Goal: Complete application form

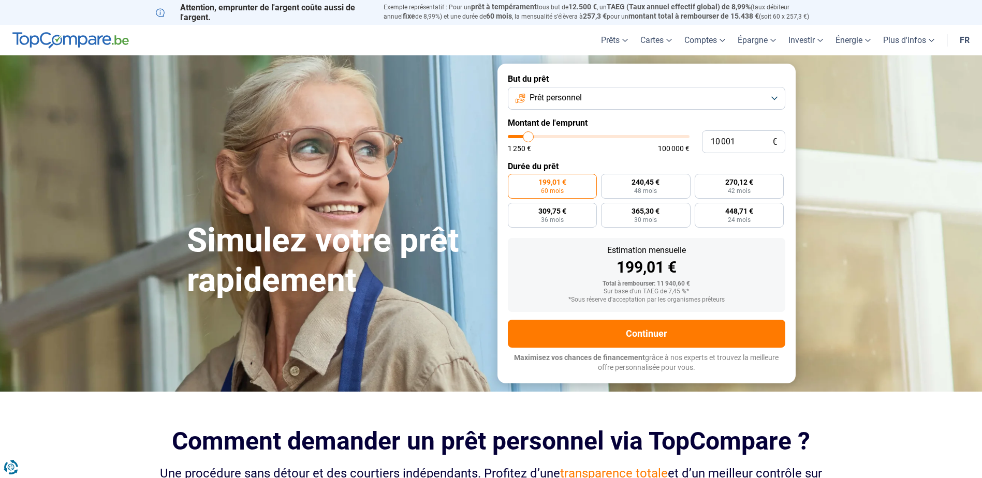
type input "9 750"
type input "9750"
type input "11 750"
type input "11750"
type input "16 250"
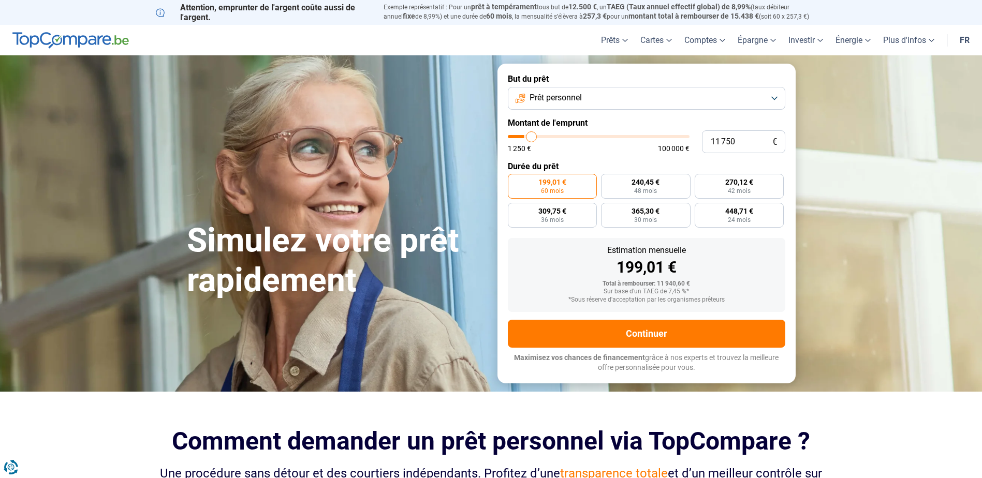
type input "16250"
type input "17 750"
type input "17750"
type input "19 250"
type input "19250"
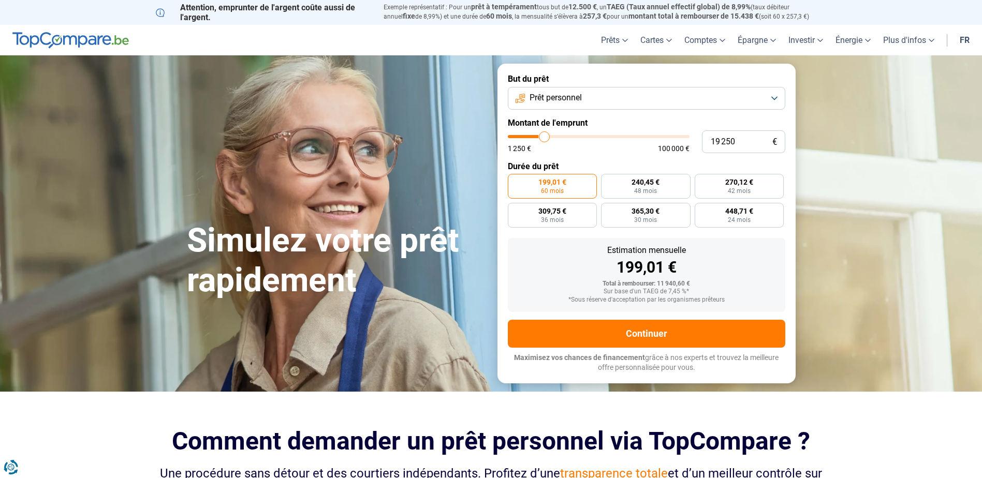
type input "21 250"
type input "21250"
type input "22 250"
type input "22250"
type input "24 750"
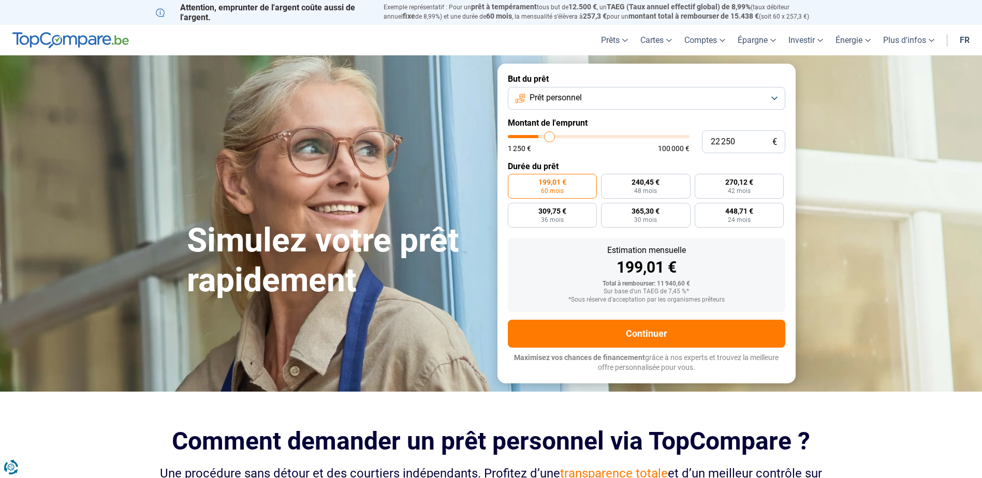
type input "24750"
type input "26 500"
type input "26500"
type input "28 000"
type input "28000"
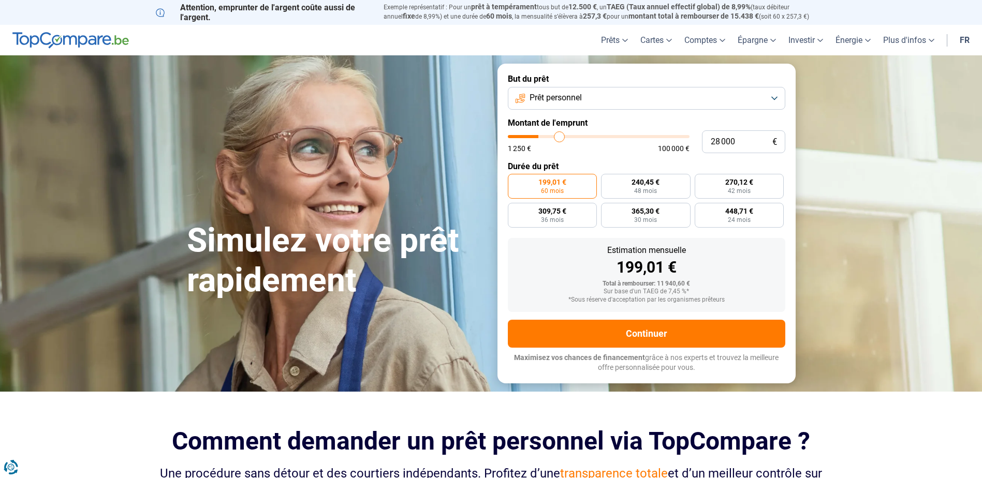
type input "29 500"
type input "29500"
type input "31 000"
type input "31000"
type input "32 750"
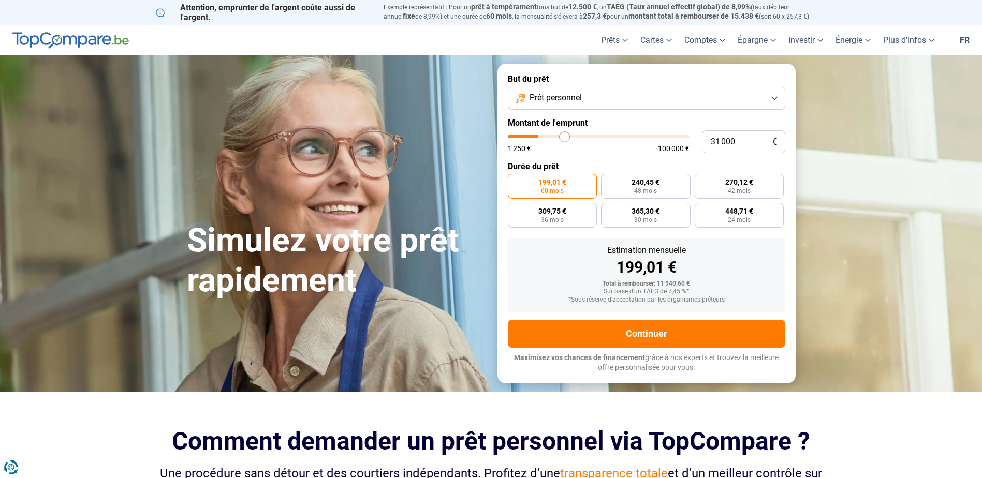
type input "32750"
type input "35 750"
type input "35750"
type input "41 250"
type input "41250"
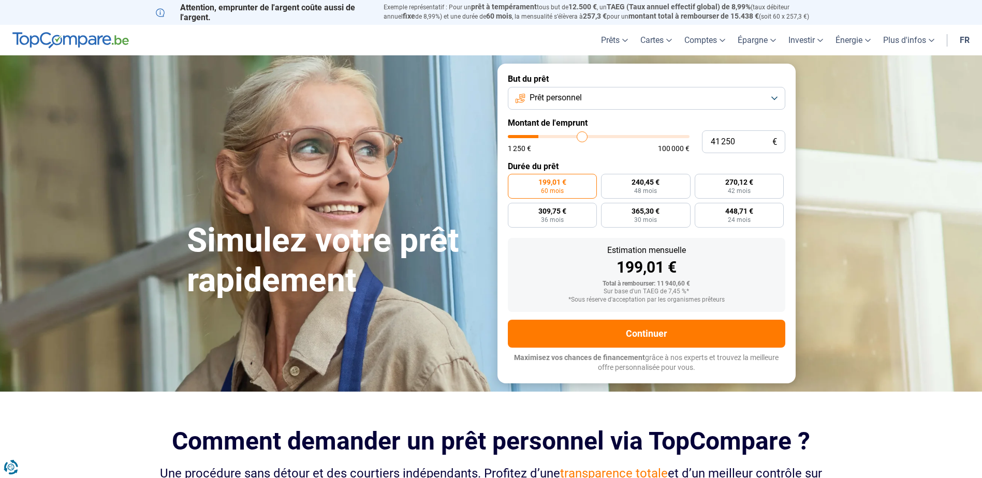
type input "47 000"
type input "47000"
type input "52 500"
type input "52500"
type input "54 500"
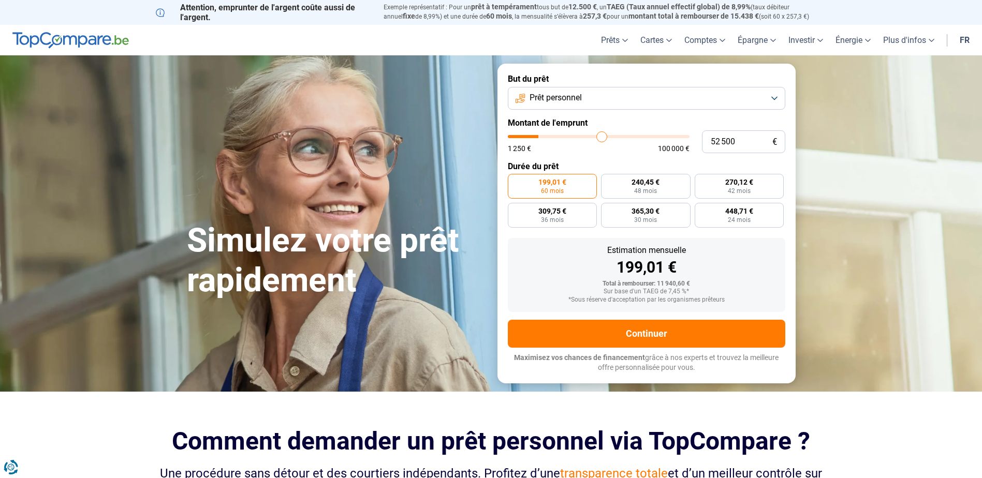
type input "54500"
type input "55 500"
type input "55500"
type input "56 000"
type input "56000"
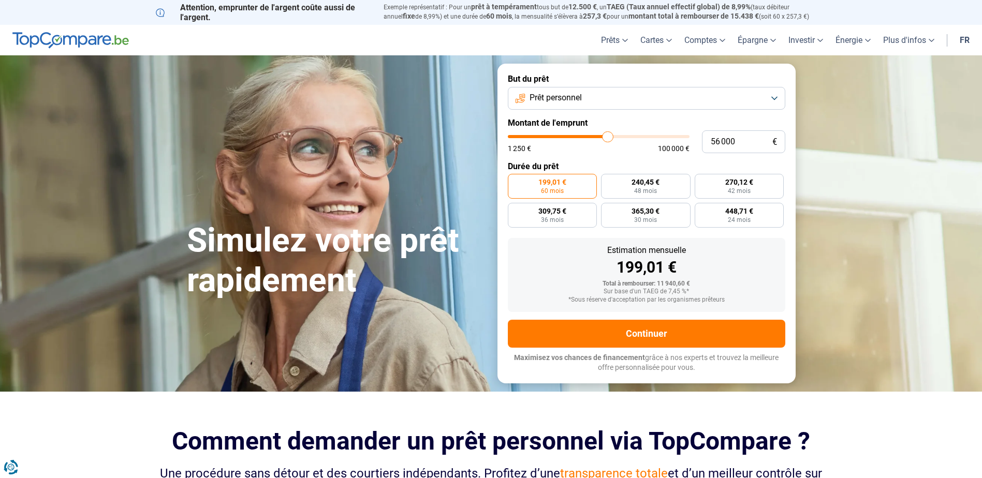
type input "56 250"
type input "56250"
type input "55 750"
type input "55750"
type input "54 500"
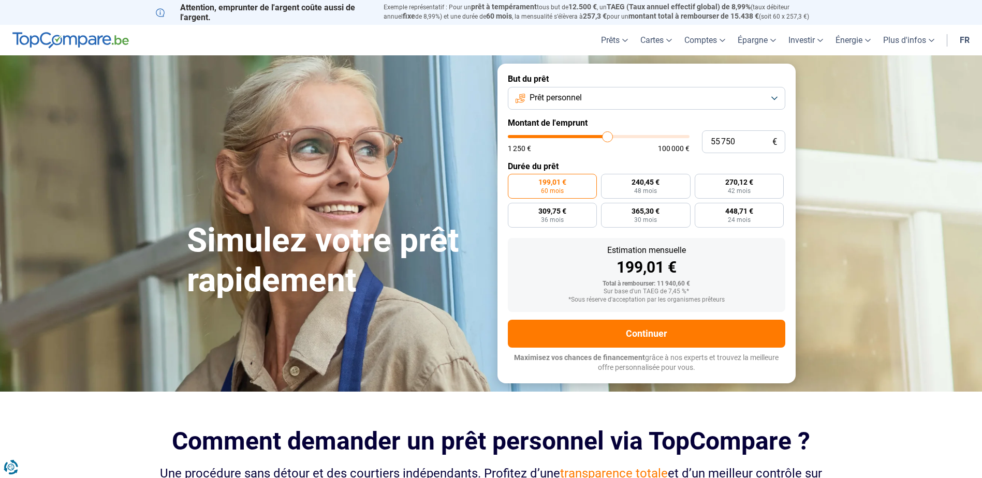
type input "54500"
type input "54 000"
type input "54000"
type input "53 250"
type input "53250"
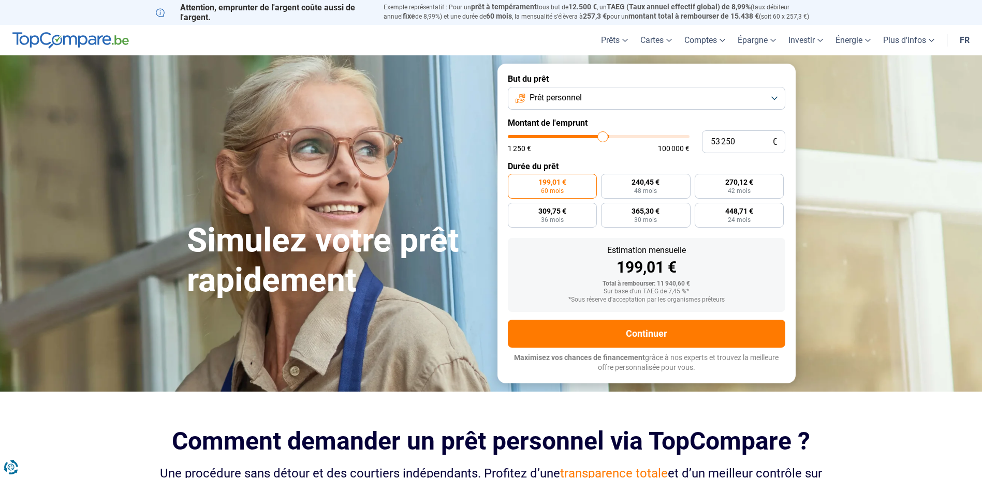
type input "53 000"
type input "53000"
type input "52 500"
type input "52500"
type input "52 000"
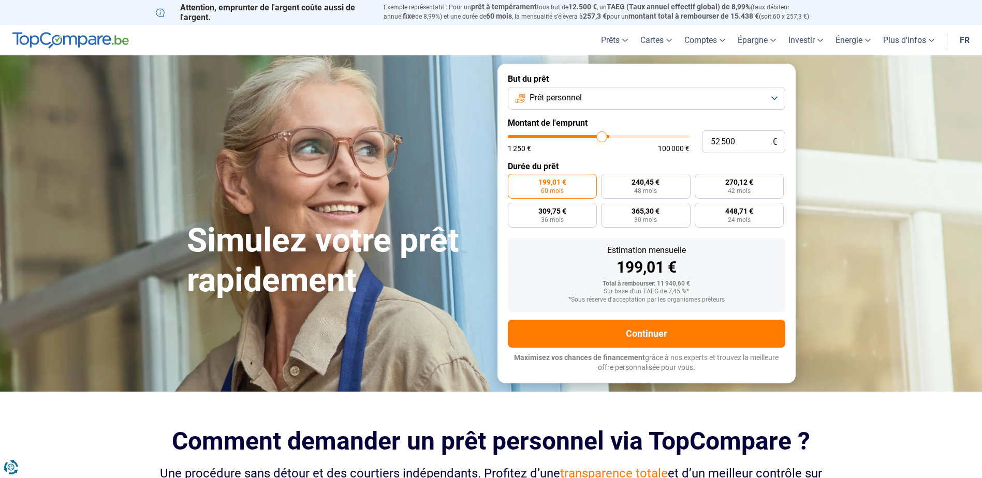
type input "52000"
type input "51 750"
type input "51750"
type input "51 500"
type input "51500"
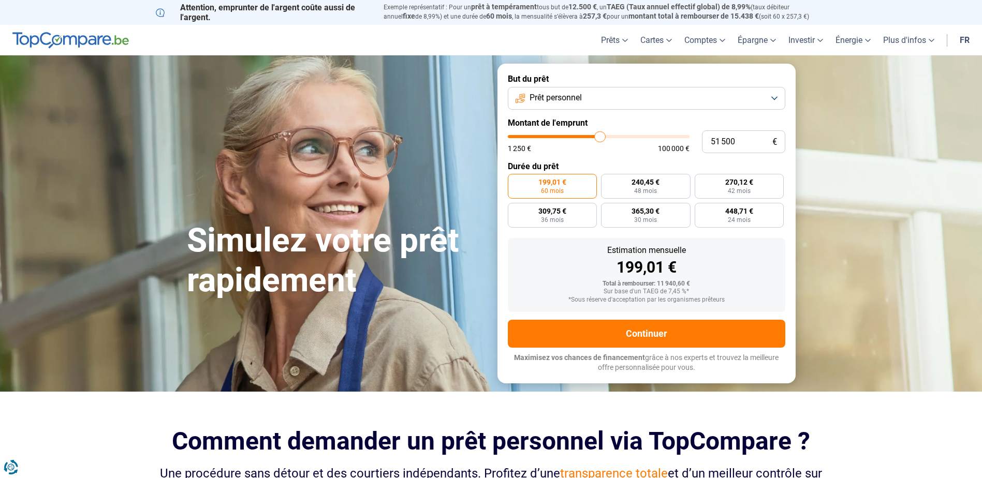
type input "50 000"
type input "50000"
type input "49 000"
type input "49000"
type input "48 500"
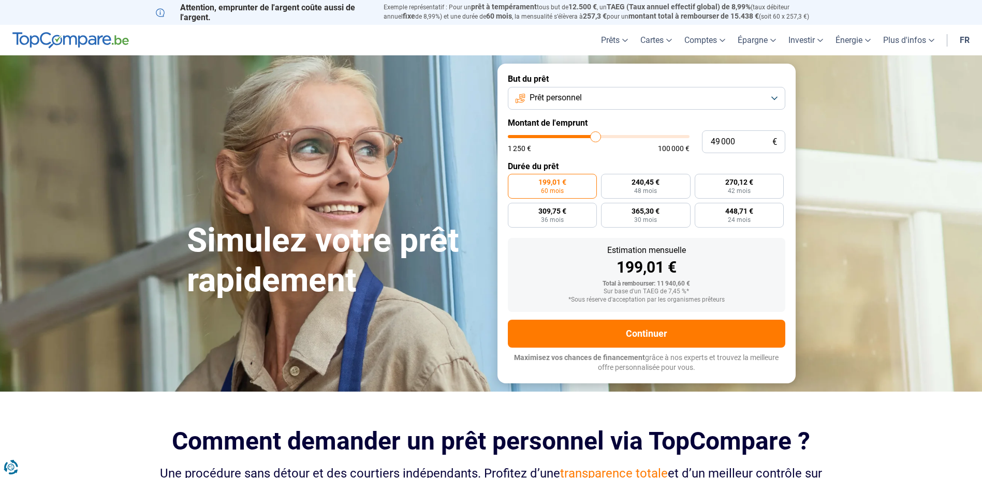
type input "48500"
type input "48 250"
type input "48250"
type input "48 000"
type input "48000"
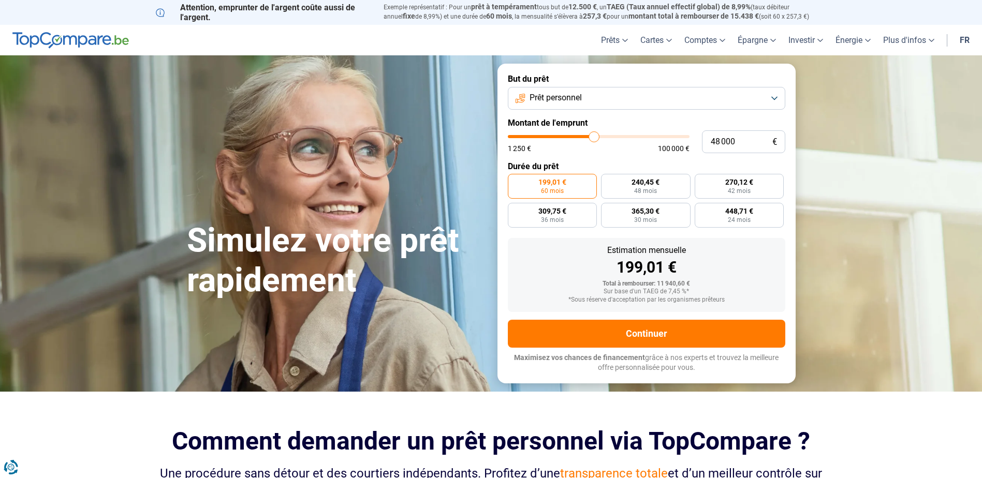
type input "47 500"
type input "47500"
type input "47 250"
type input "47250"
type input "47 000"
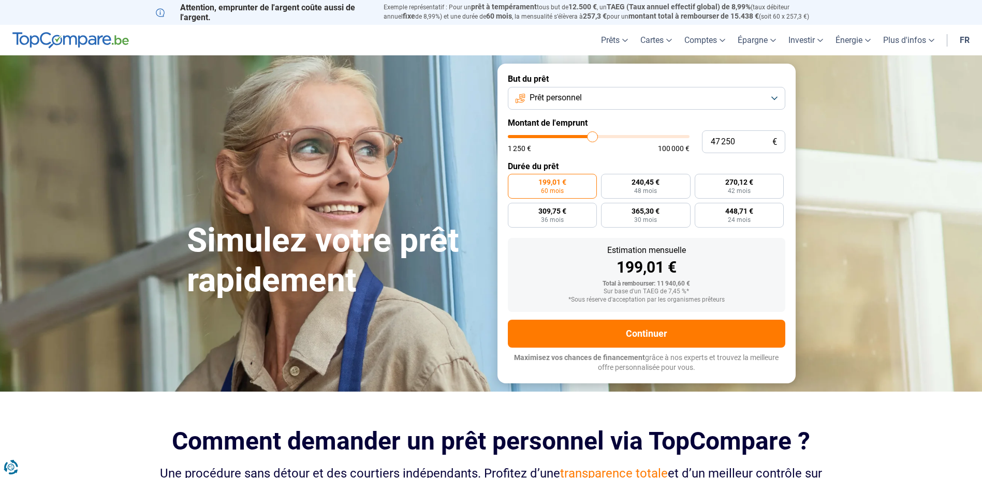
type input "47000"
type input "46 000"
type input "46000"
type input "45 750"
type input "45750"
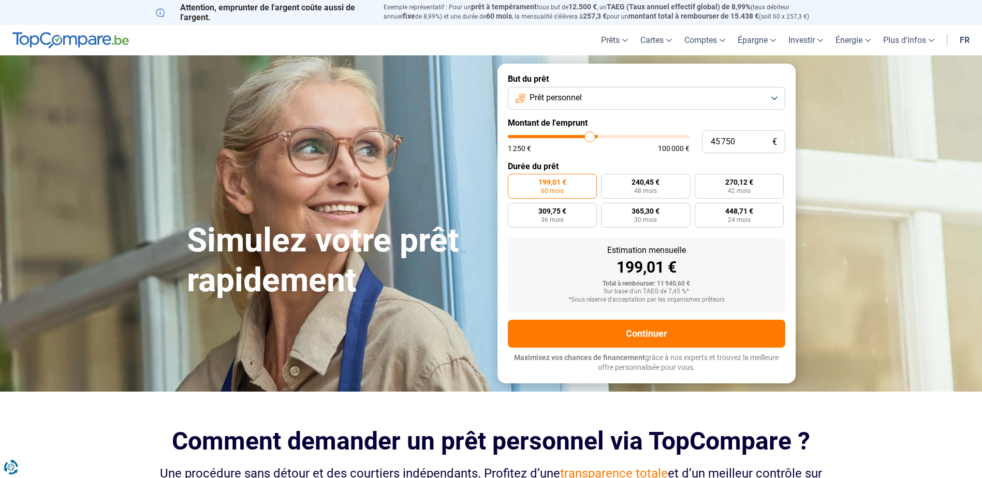
type input "45 000"
type input "45000"
type input "43 750"
type input "43750"
type input "42 750"
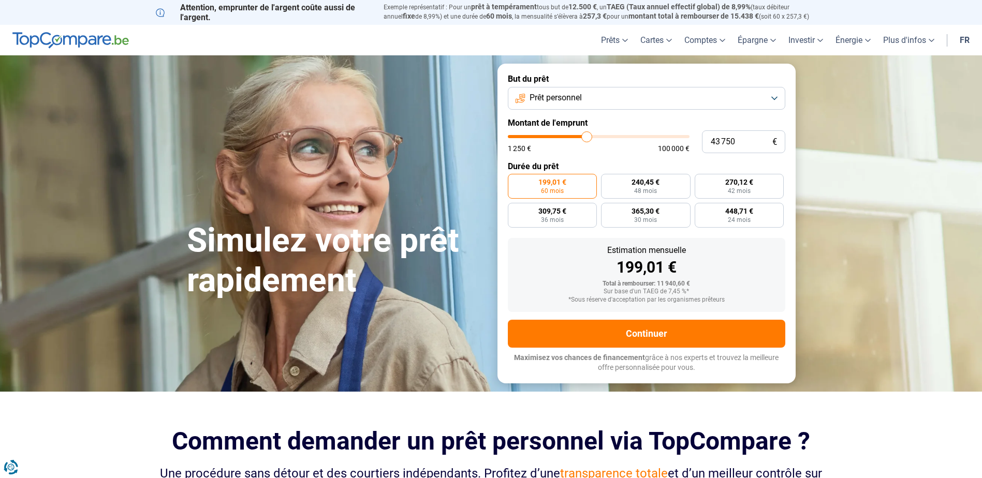
type input "42750"
type input "41 250"
type input "41250"
type input "40 250"
type input "40250"
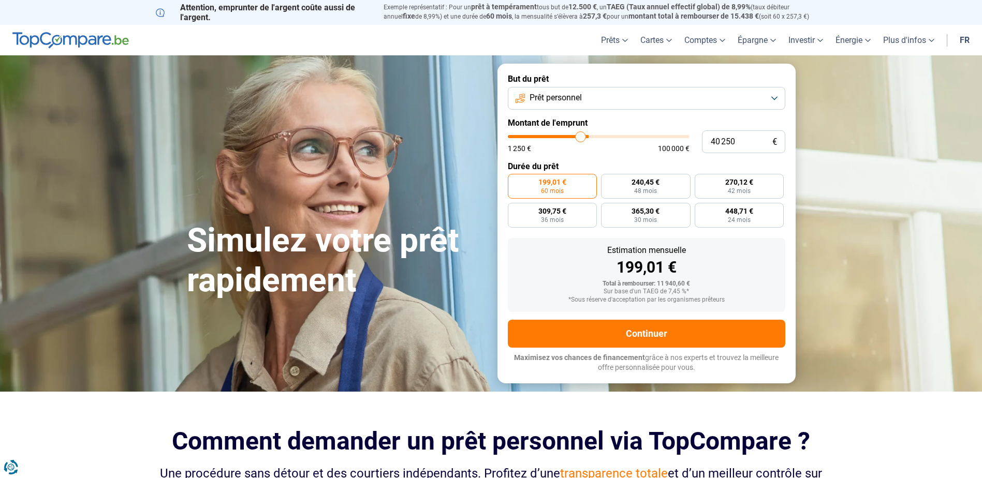
type input "39 500"
type input "39500"
type input "39 250"
type input "39250"
type input "38 250"
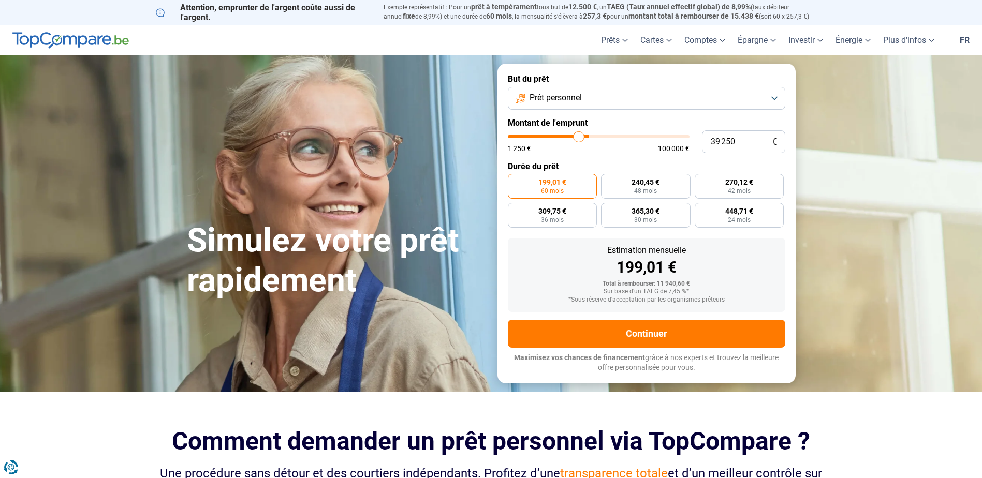
type input "38250"
type input "37 750"
type input "37750"
type input "37 250"
type input "37250"
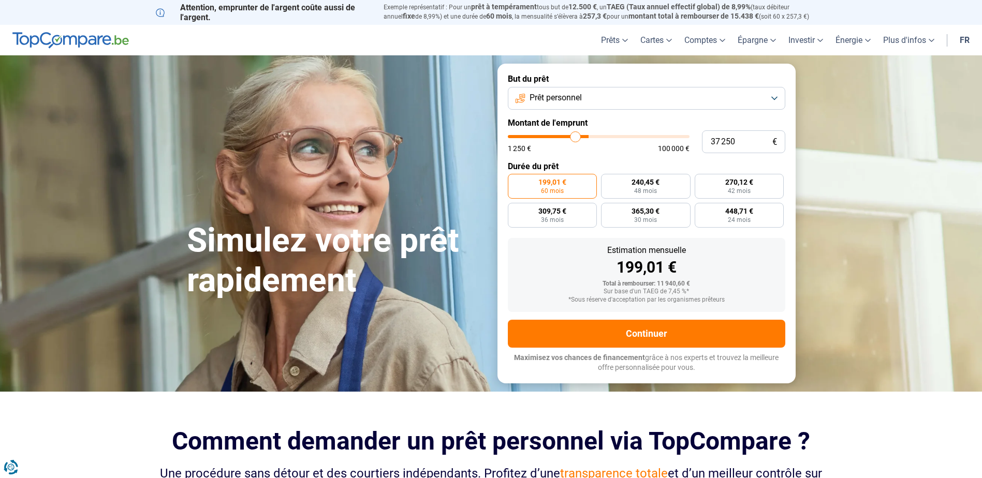
type input "37 000"
type input "37000"
type input "36 750"
type input "36750"
type input "36 500"
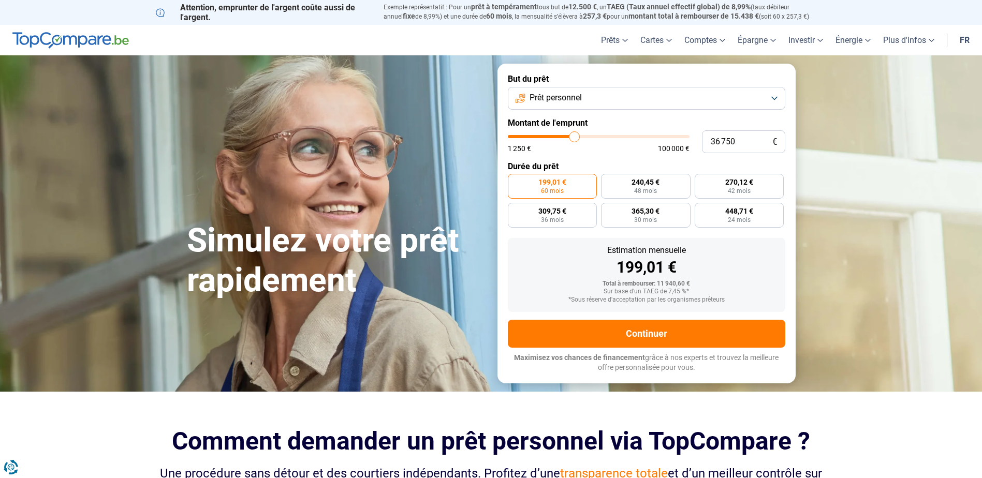
type input "36500"
type input "35 250"
type input "35250"
type input "34 000"
type input "34000"
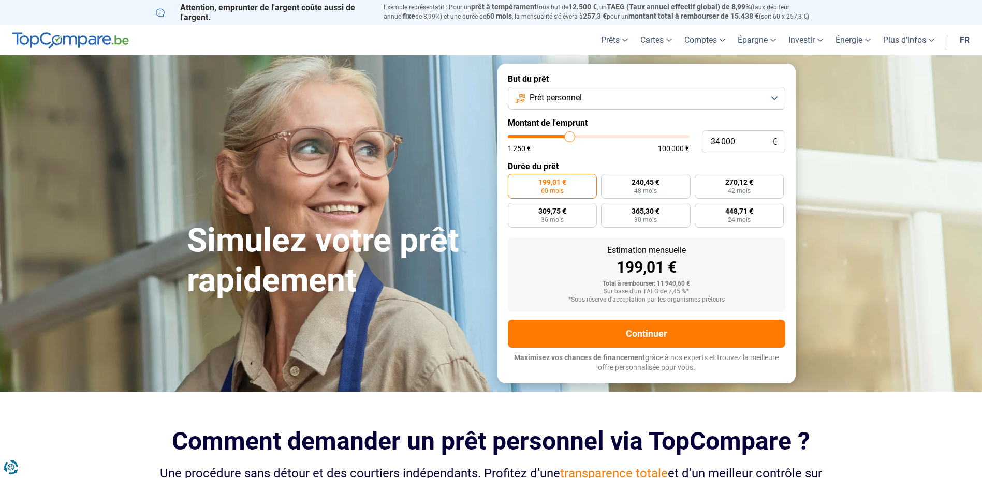
type input "32 750"
type input "32750"
type input "31 250"
type input "31250"
type input "29 750"
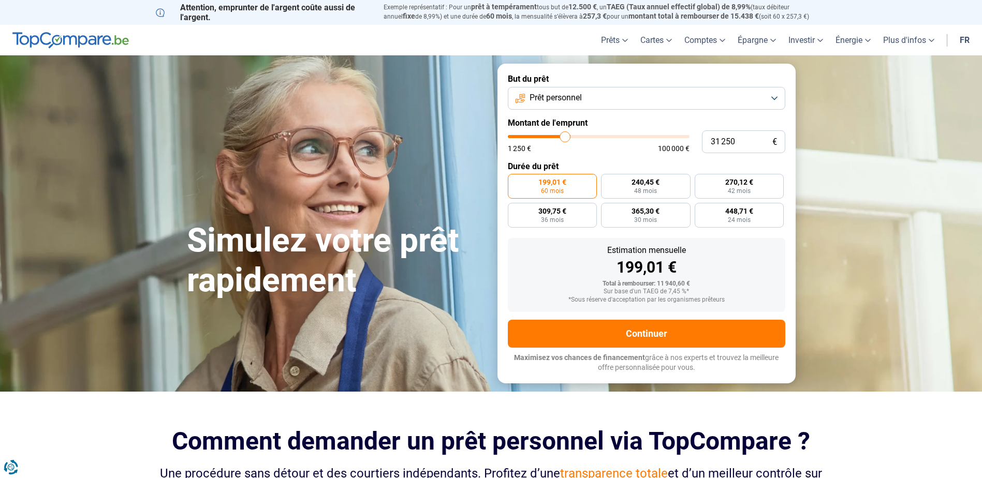
type input "29750"
type input "28 250"
type input "28250"
type input "26 500"
type input "26500"
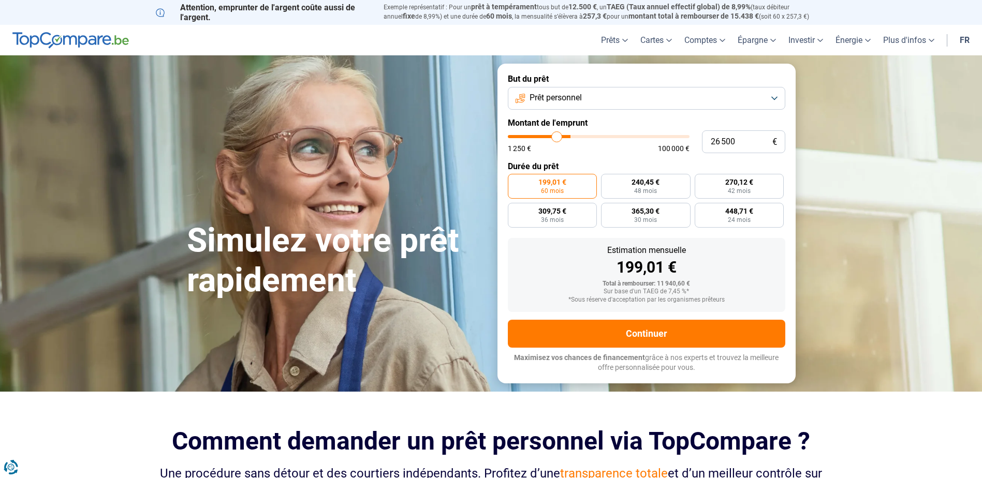
type input "26 000"
type input "26000"
type input "25 750"
type input "25750"
type input "25 000"
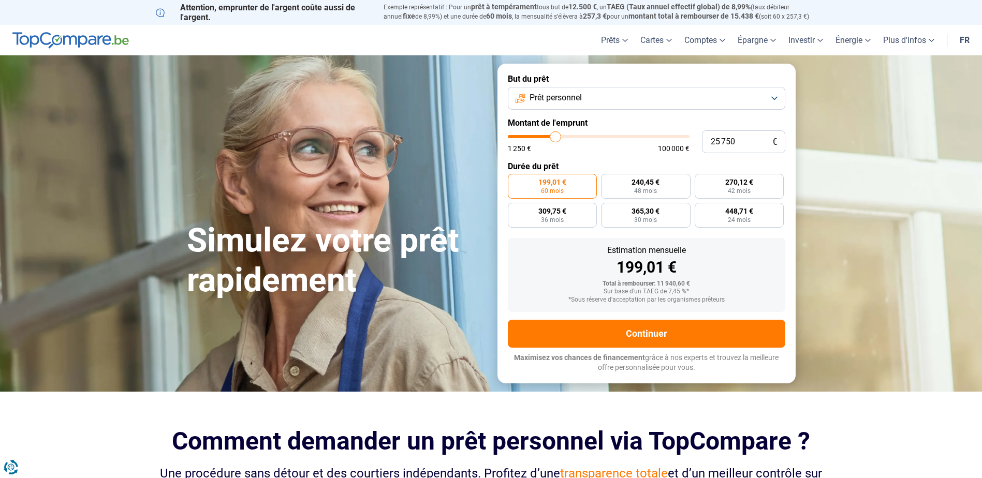
type input "25000"
type input "24 500"
type input "24500"
type input "24 250"
drag, startPoint x: 526, startPoint y: 133, endPoint x: 553, endPoint y: 141, distance: 27.5
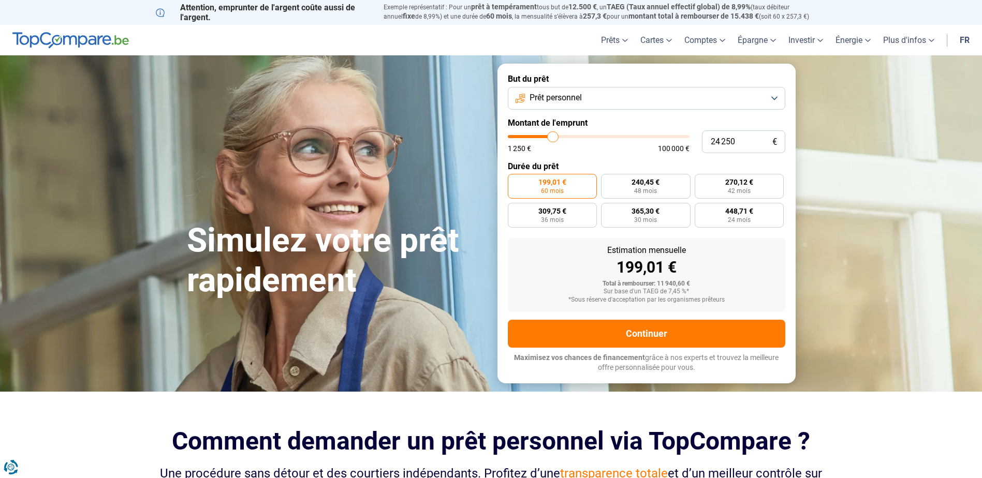
type input "24250"
click at [553, 138] on input "range" at bounding box center [599, 136] width 182 height 3
radio input "false"
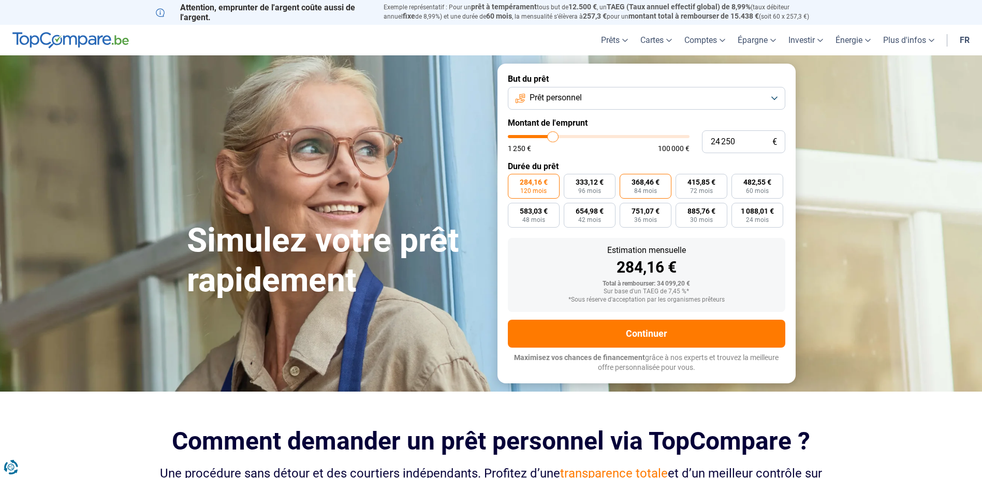
click at [659, 189] on label "368,46 € 84 mois" at bounding box center [646, 186] width 52 height 25
click at [626, 181] on input "368,46 € 84 mois" at bounding box center [623, 177] width 7 height 7
radio input "true"
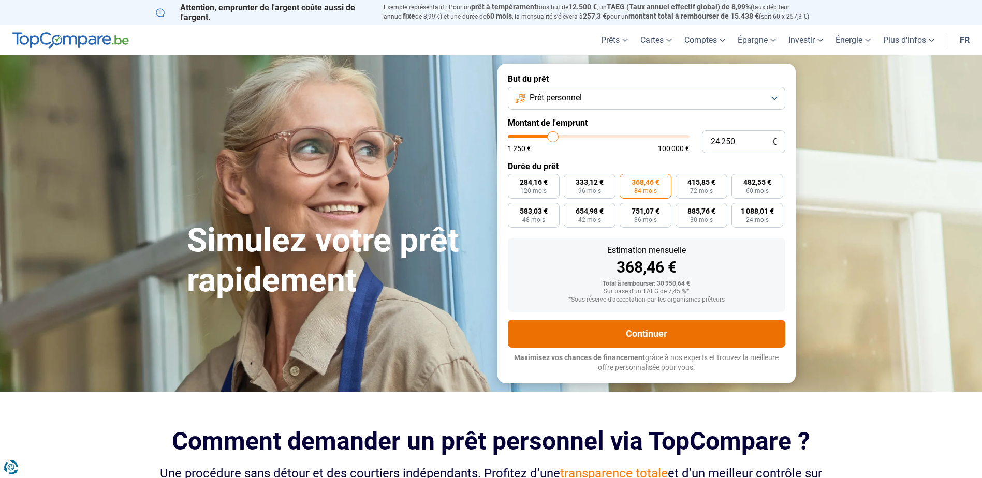
click at [682, 332] on button "Continuer" at bounding box center [646, 334] width 277 height 28
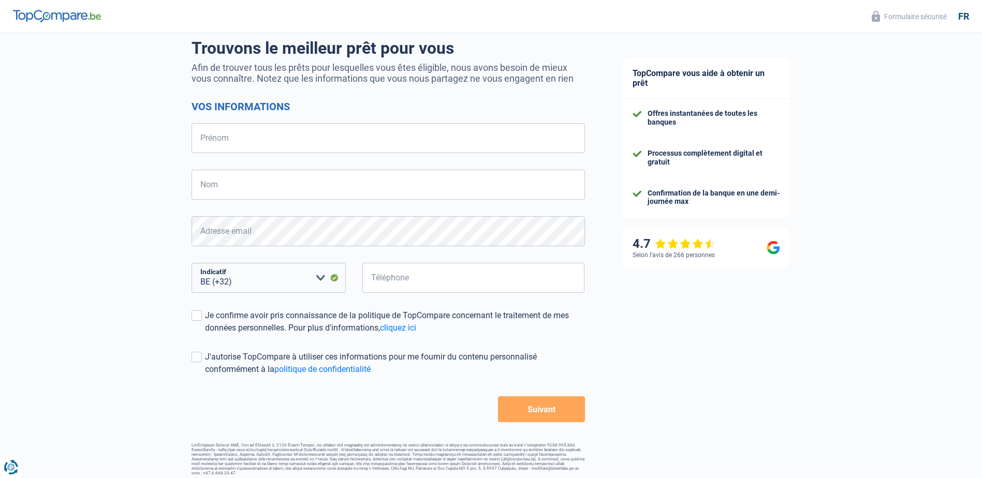
scroll to position [84, 0]
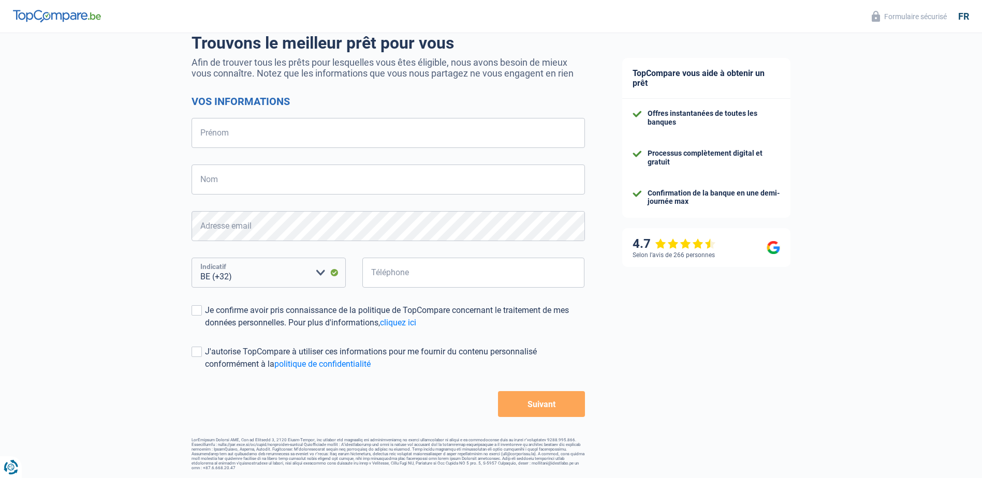
click at [287, 270] on select "BE (+32) LU (+352) Veuillez sélectionner une option" at bounding box center [269, 273] width 154 height 30
select select "352"
click at [192, 259] on select "BE (+32) LU (+352) Veuillez sélectionner une option" at bounding box center [269, 273] width 154 height 30
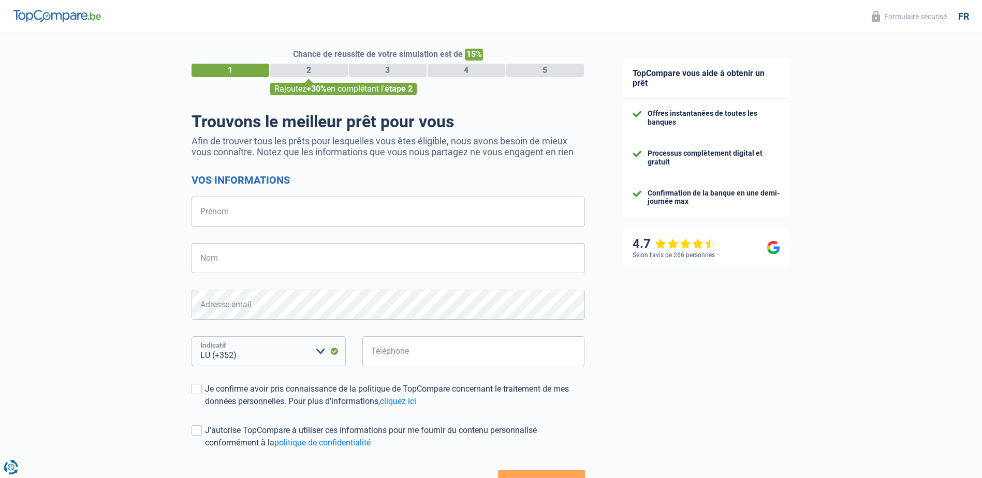
scroll to position [0, 0]
